Goal: Register for event/course

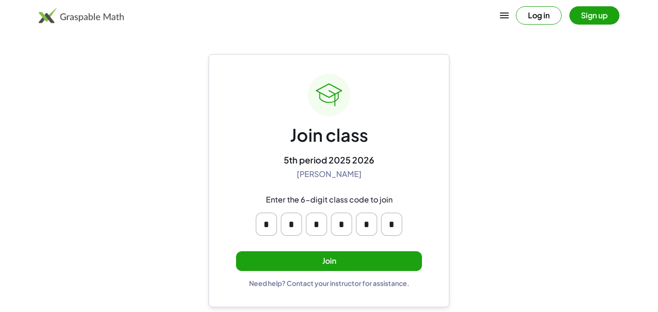
click at [330, 253] on button "Join" at bounding box center [329, 261] width 186 height 20
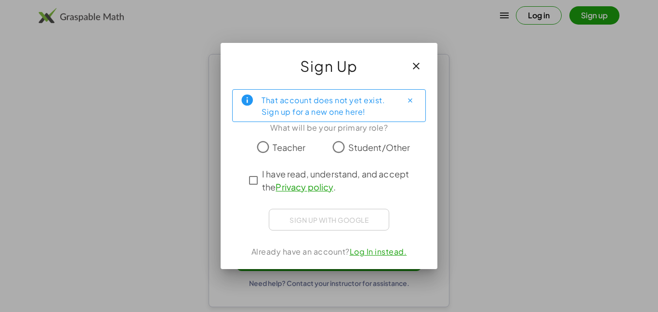
click at [415, 66] on icon "button" at bounding box center [417, 66] width 12 height 12
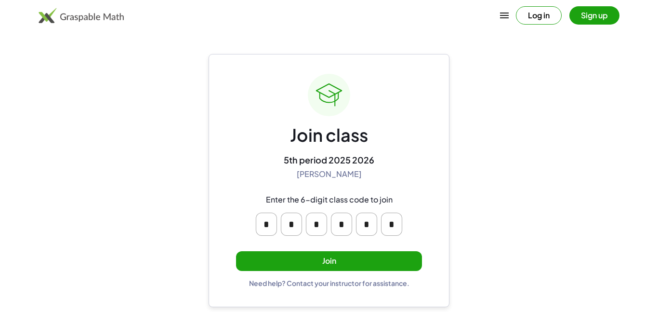
click at [364, 265] on button "Join" at bounding box center [329, 261] width 186 height 20
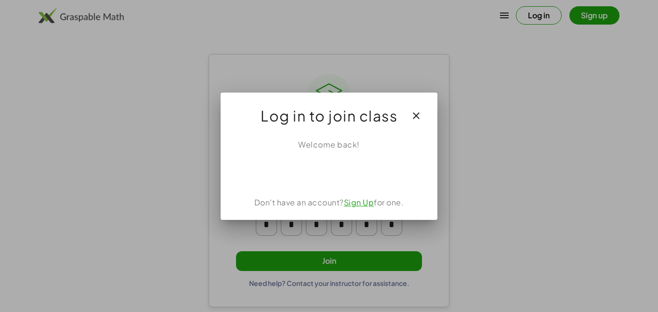
click at [416, 108] on button "button" at bounding box center [416, 115] width 23 height 23
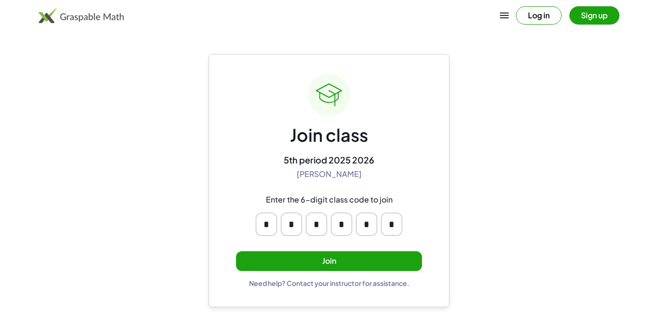
click at [325, 266] on button "Join" at bounding box center [329, 261] width 186 height 20
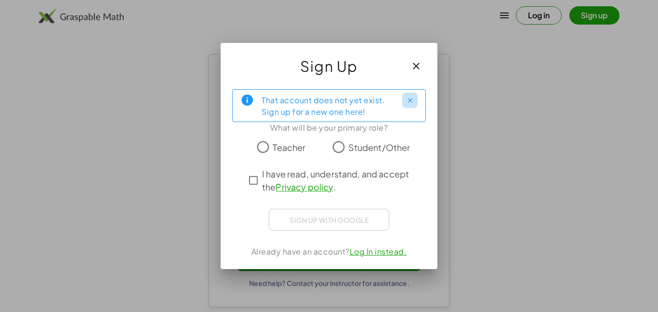
click at [409, 102] on icon "Close" at bounding box center [410, 100] width 7 height 7
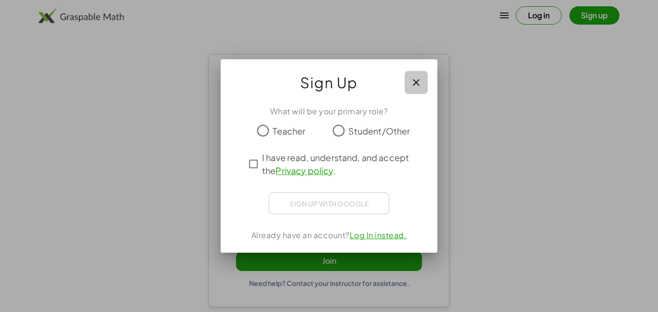
click at [411, 82] on icon "button" at bounding box center [417, 83] width 12 height 12
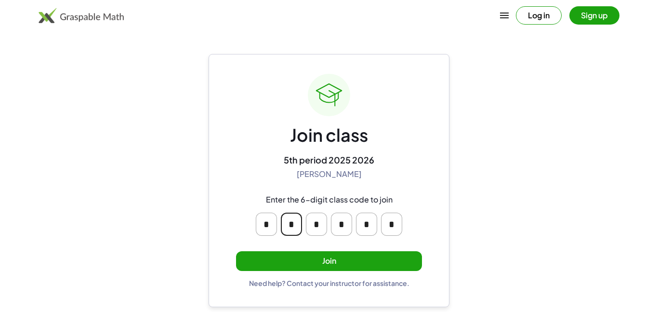
click at [297, 229] on input "*" at bounding box center [291, 224] width 21 height 23
click at [320, 249] on div "Join class 5th period 2025 2026 [PERSON_NAME] Enter the 6-digit class code to j…" at bounding box center [329, 181] width 186 height 214
click at [310, 260] on button "Join" at bounding box center [329, 261] width 186 height 20
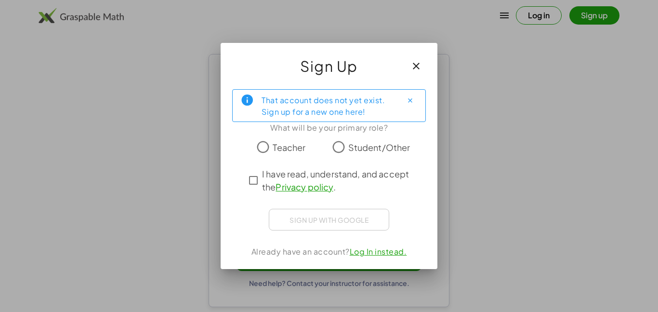
click at [416, 98] on button "Close" at bounding box center [410, 100] width 15 height 15
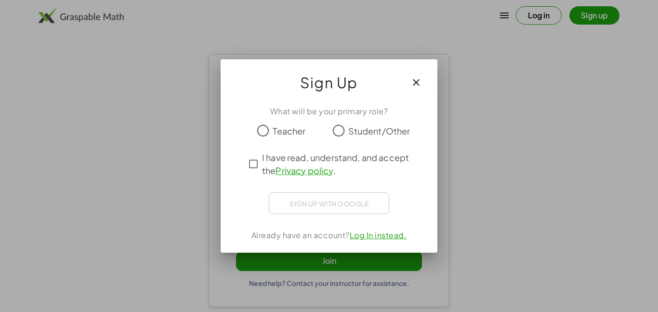
click at [417, 81] on icon "button" at bounding box center [417, 83] width 12 height 12
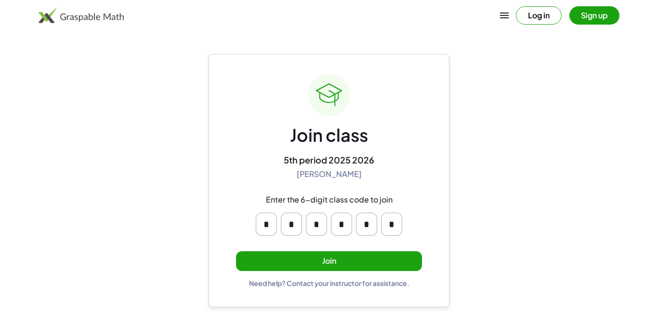
click at [406, 258] on button "Join" at bounding box center [329, 261] width 186 height 20
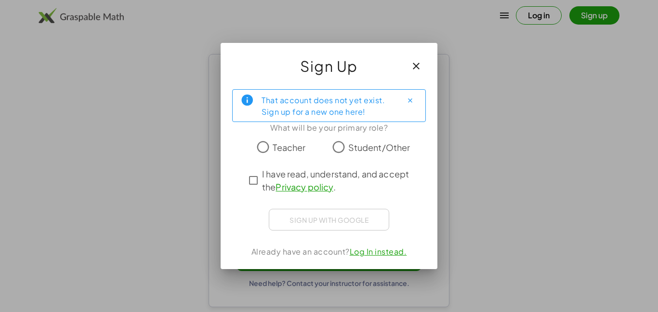
click at [318, 175] on span "I have read, understand, and accept the Privacy policy ." at bounding box center [337, 180] width 151 height 26
click at [364, 143] on span "Student/Other" at bounding box center [380, 147] width 62 height 13
